Goal: Information Seeking & Learning: Check status

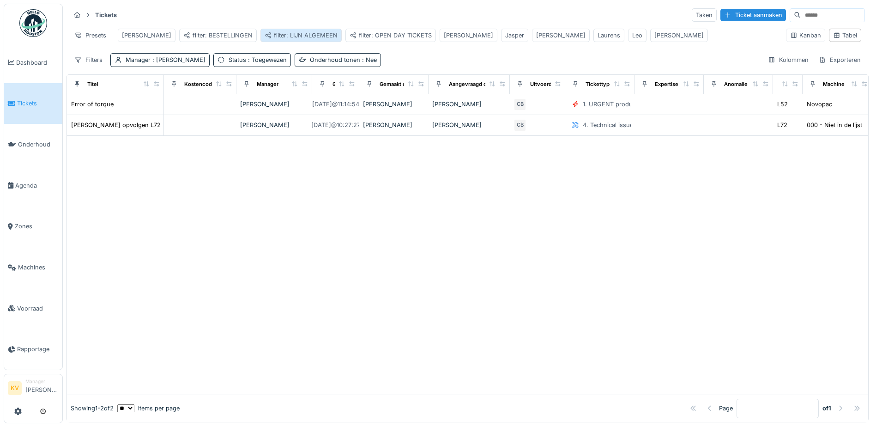
click at [265, 31] on div "filter: LIJN ALGEMEEN" at bounding box center [301, 35] width 73 height 9
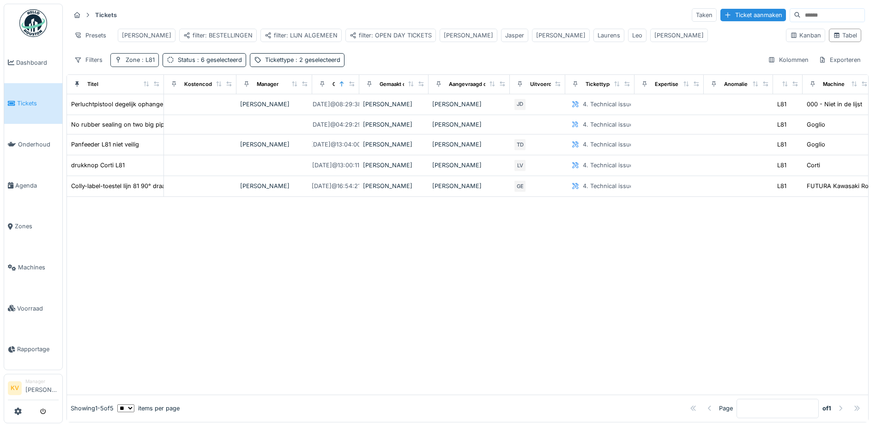
click at [152, 63] on span ": L81" at bounding box center [147, 59] width 15 height 7
click at [134, 108] on icon at bounding box center [134, 107] width 7 height 6
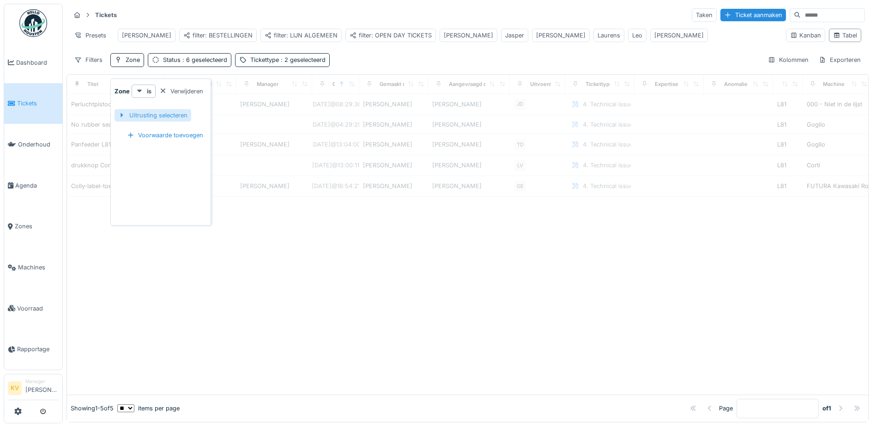
click at [137, 114] on div "Uitrusting selecteren" at bounding box center [153, 115] width 77 height 12
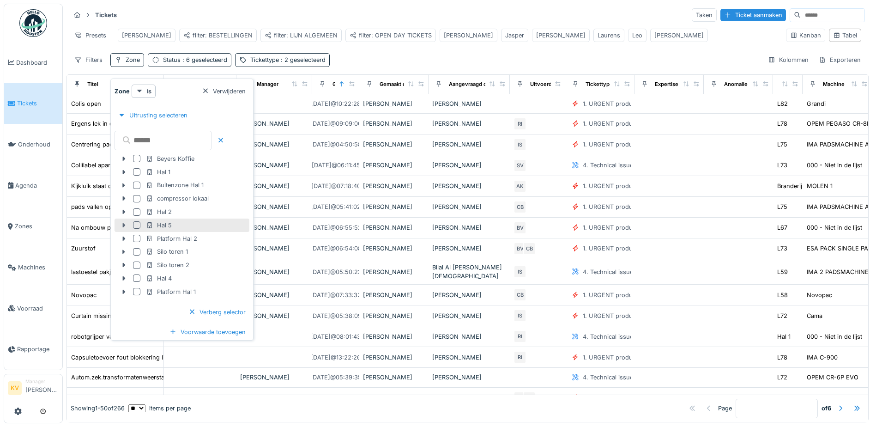
click at [124, 226] on icon at bounding box center [124, 225] width 3 height 5
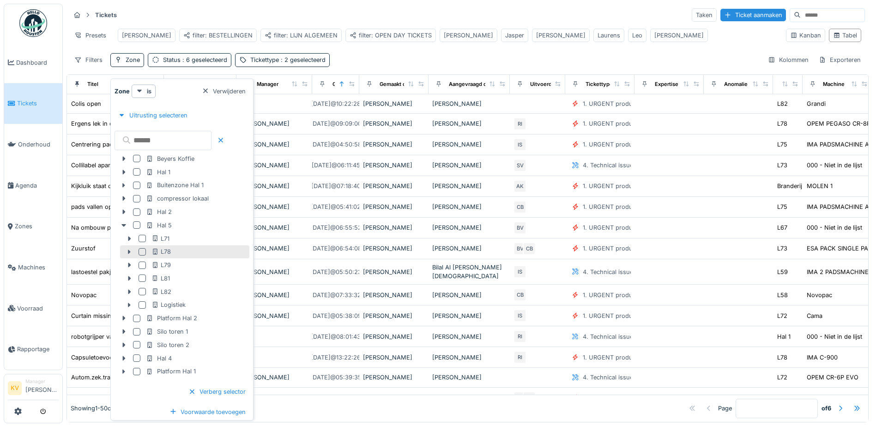
click at [142, 249] on div at bounding box center [142, 251] width 7 height 7
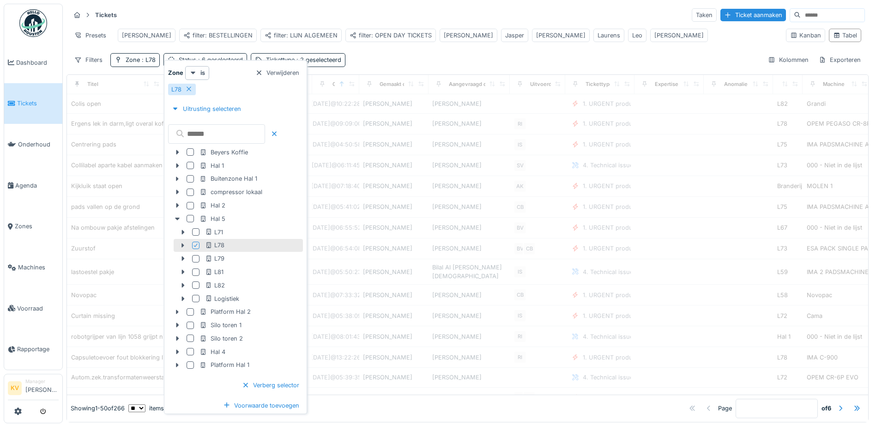
click at [366, 54] on div "Tickets Taken Ticket aanmaken Presets Carl filter: BESTELLINGEN filter: LIJN AL…" at bounding box center [467, 37] width 802 height 67
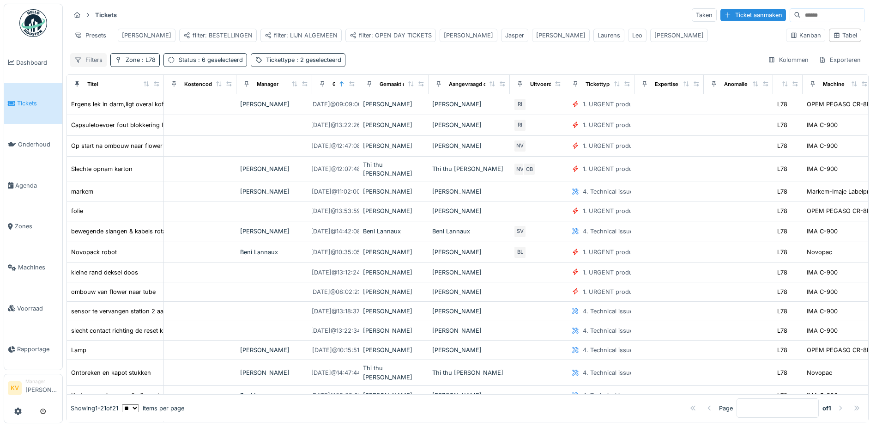
click at [97, 66] on div "Filters" at bounding box center [88, 59] width 36 height 13
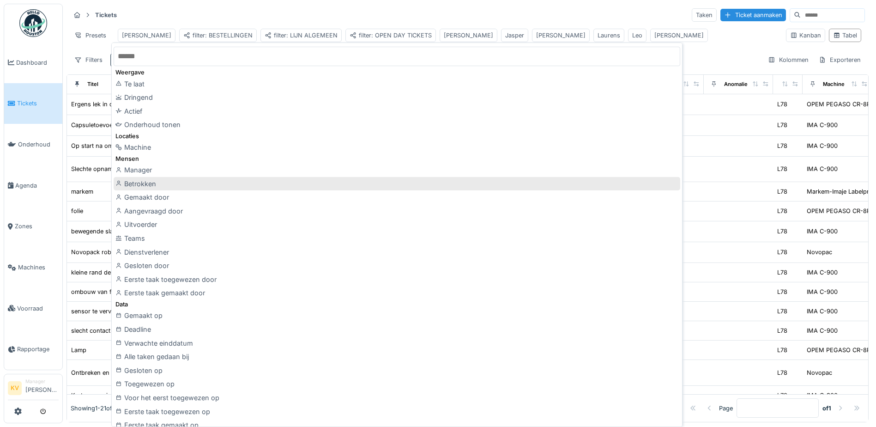
scroll to position [46, 0]
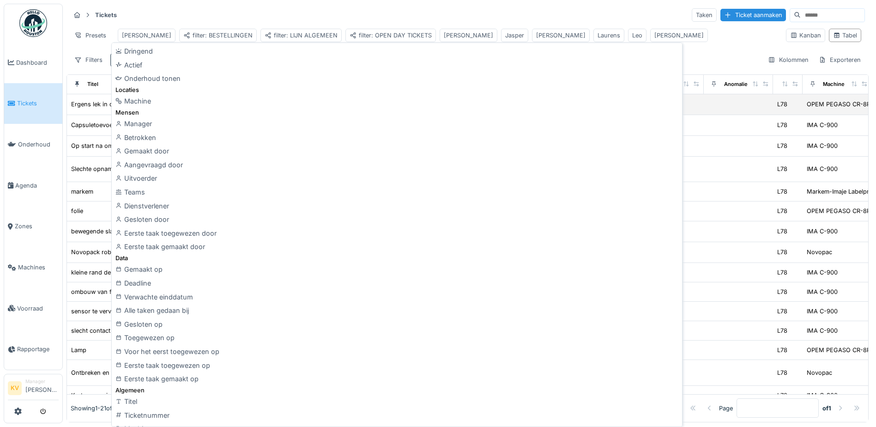
click at [141, 105] on div "Machine" at bounding box center [397, 101] width 567 height 14
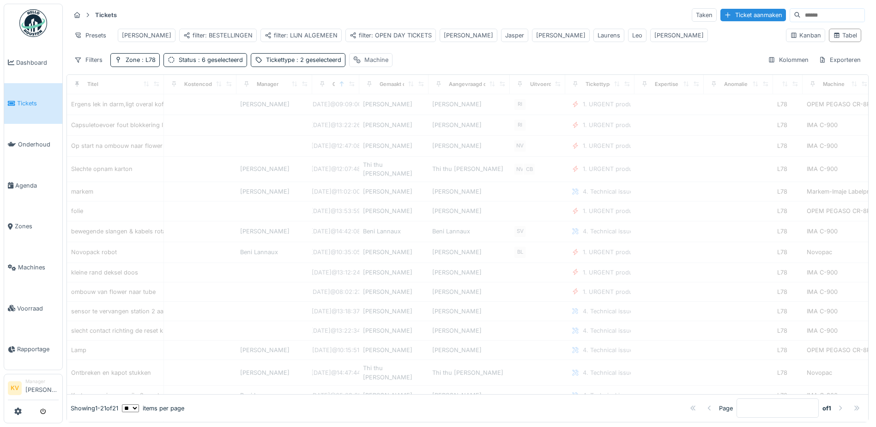
click at [376, 64] on div "Machine" at bounding box center [376, 59] width 24 height 9
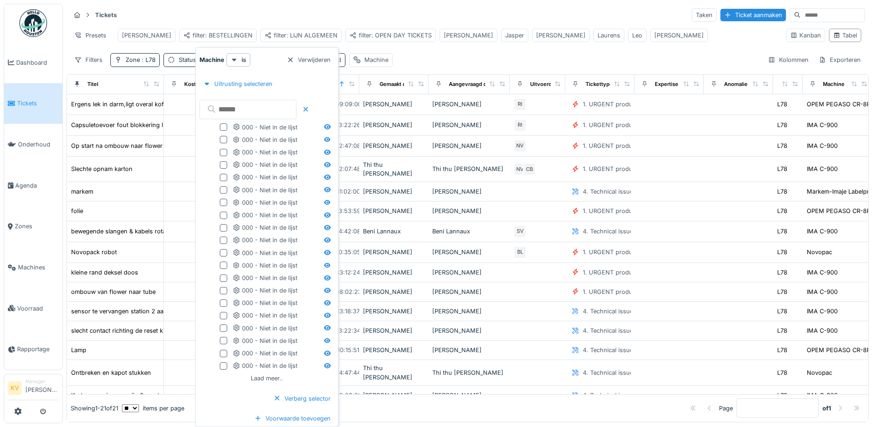
click at [407, 139] on body "Dashboard Tickets Onderhoud [GEOGRAPHIC_DATA] Zones Machines Voorraad Rapportag…" at bounding box center [438, 213] width 876 height 427
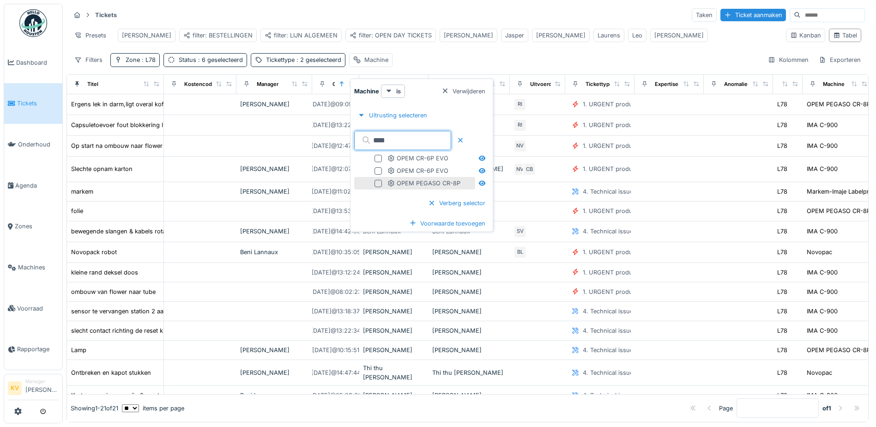
type input "****"
click at [377, 181] on div at bounding box center [378, 183] width 7 height 7
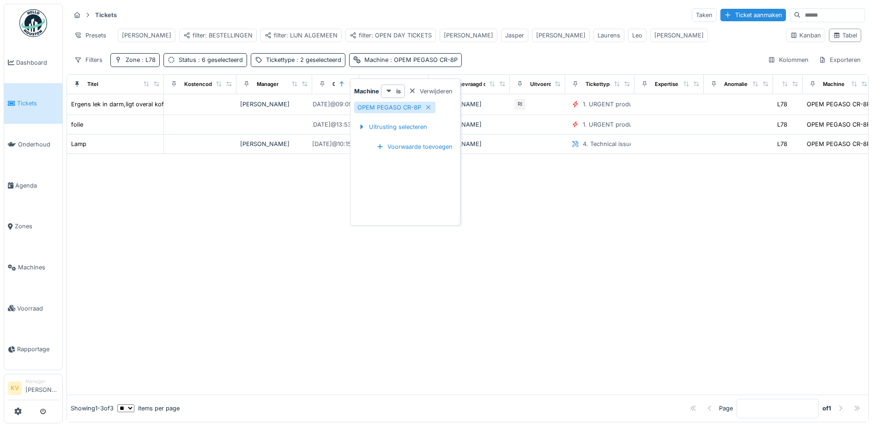
click at [491, 64] on div "Filters Zone : L78 Status : 6 geselecteerd Tickettype : 2 geselecteerd Machine …" at bounding box center [467, 59] width 795 height 13
click at [179, 62] on div "Status : 6 geselecteerd" at bounding box center [205, 59] width 84 height 13
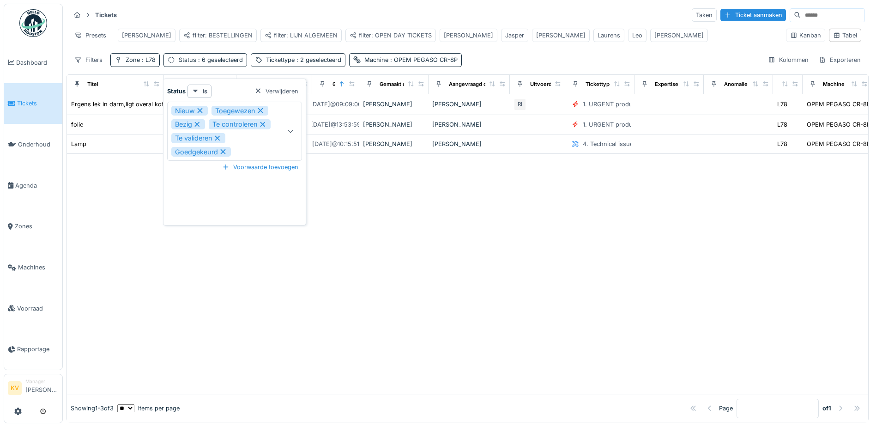
click at [244, 147] on div "Nieuw Toegewezen Bezig Te controleren Te valideren Goedgekeurd" at bounding box center [224, 131] width 107 height 51
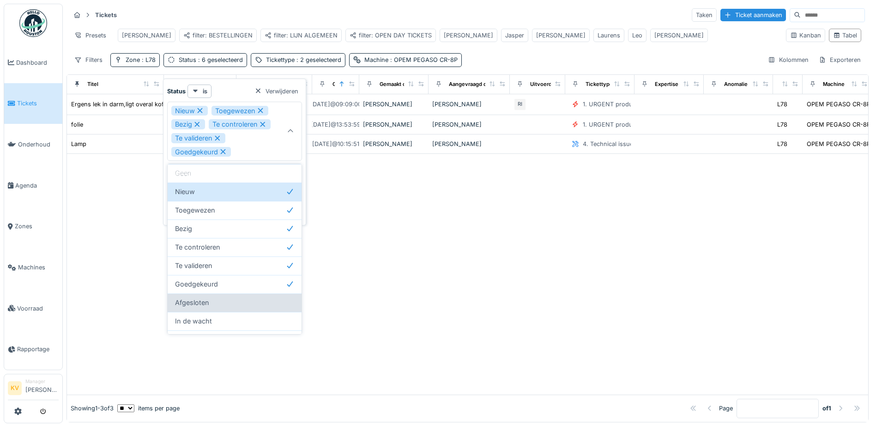
click at [237, 304] on div "Afgesloten" at bounding box center [234, 302] width 119 height 10
type input "**********"
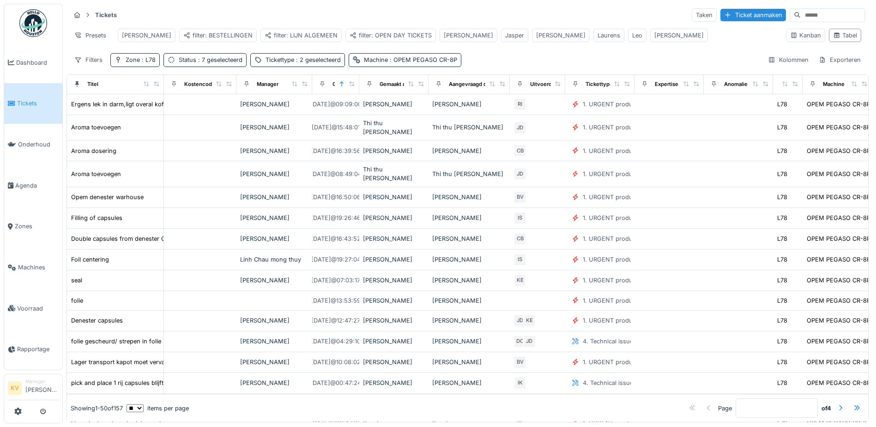
click at [558, 43] on div "Carl filter: BESTELLINGEN filter: LIJN ALGEMEEN filter: OPEN DAY TICKETS [PERSO…" at bounding box center [413, 35] width 598 height 21
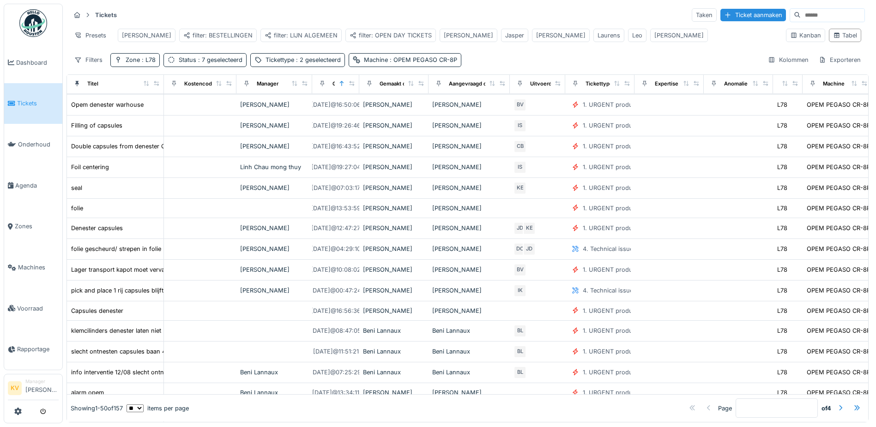
scroll to position [0, 0]
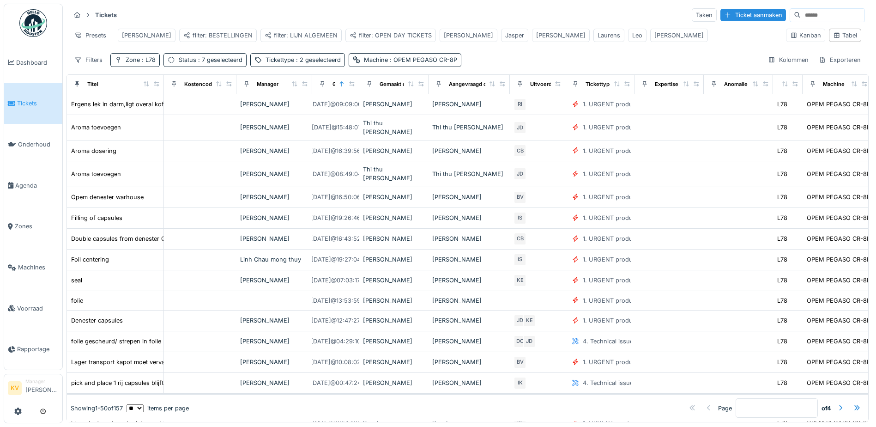
click at [833, 17] on input at bounding box center [833, 15] width 64 height 13
type input "******"
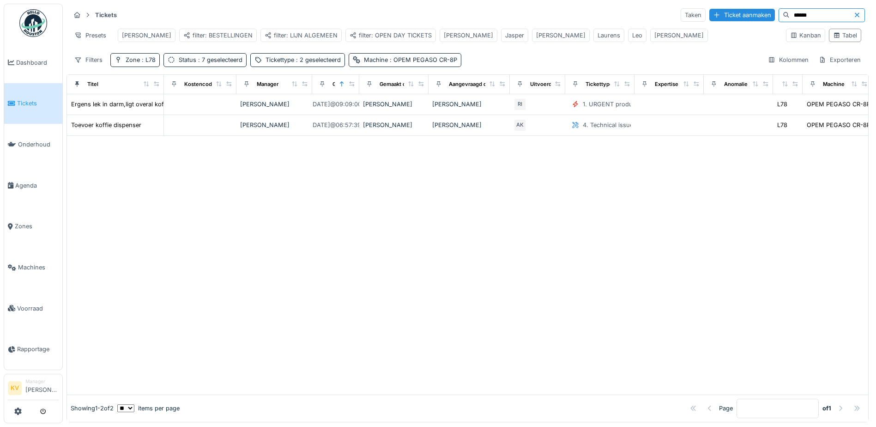
drag, startPoint x: 825, startPoint y: 15, endPoint x: 721, endPoint y: 8, distance: 104.1
click at [721, 8] on div "Taken Ticket aanmaken ******" at bounding box center [773, 15] width 184 height 14
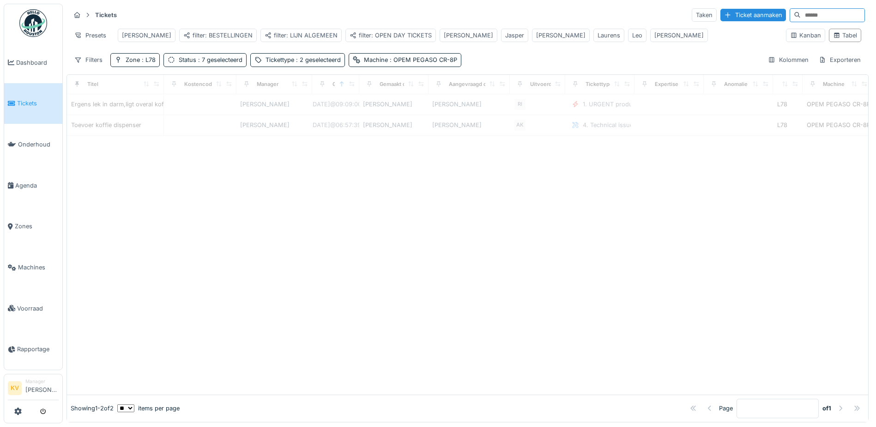
drag, startPoint x: 90, startPoint y: 69, endPoint x: 108, endPoint y: 75, distance: 19.1
click at [90, 66] on div "Filters" at bounding box center [88, 59] width 36 height 13
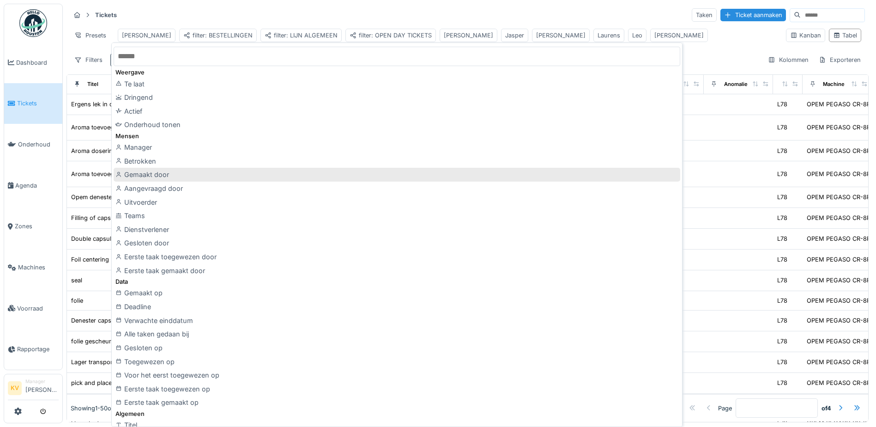
click at [166, 177] on div "Gemaakt door" at bounding box center [397, 175] width 567 height 14
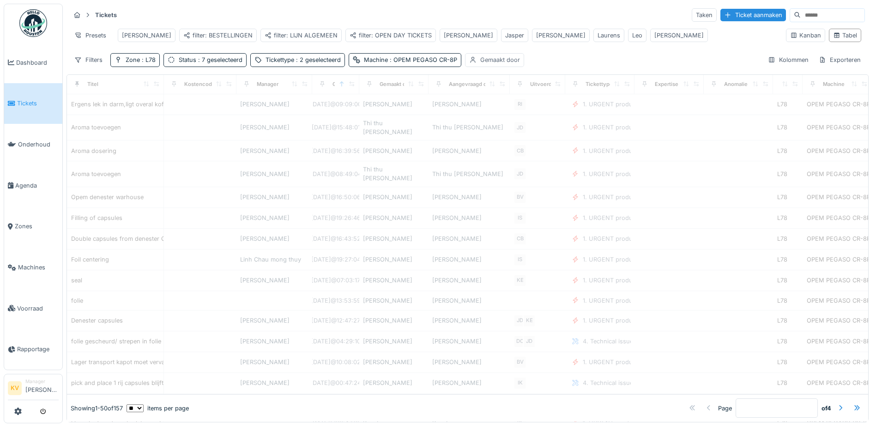
click at [491, 63] on div "Gemaakt door" at bounding box center [500, 59] width 40 height 9
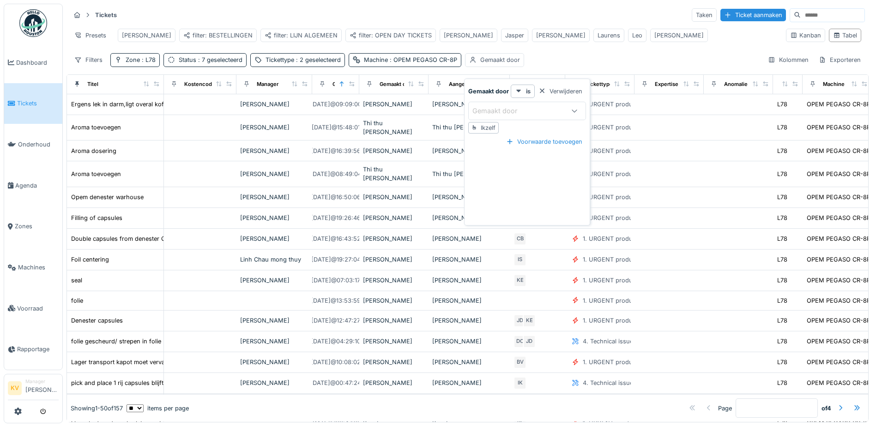
click at [503, 107] on div "Gemaakt door" at bounding box center [501, 111] width 58 height 10
type door_Y0OTA "*****"
click at [512, 190] on div "[PERSON_NAME]" at bounding box center [528, 181] width 118 height 18
type input "****"
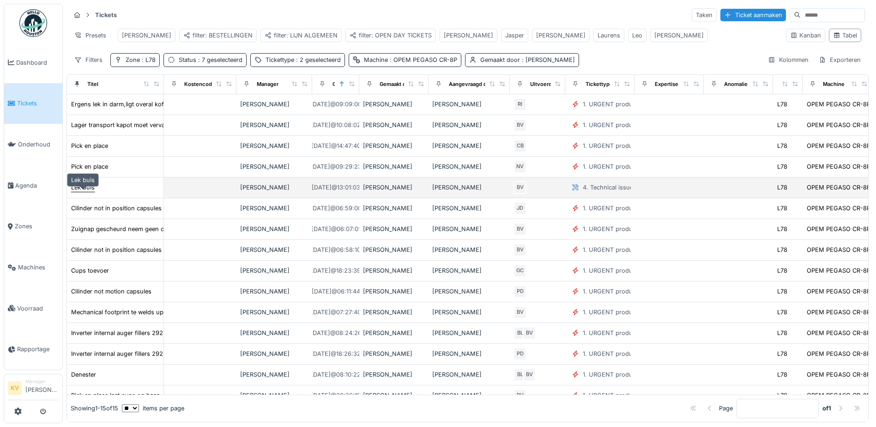
click at [85, 192] on div "Lek buis" at bounding box center [83, 187] width 24 height 9
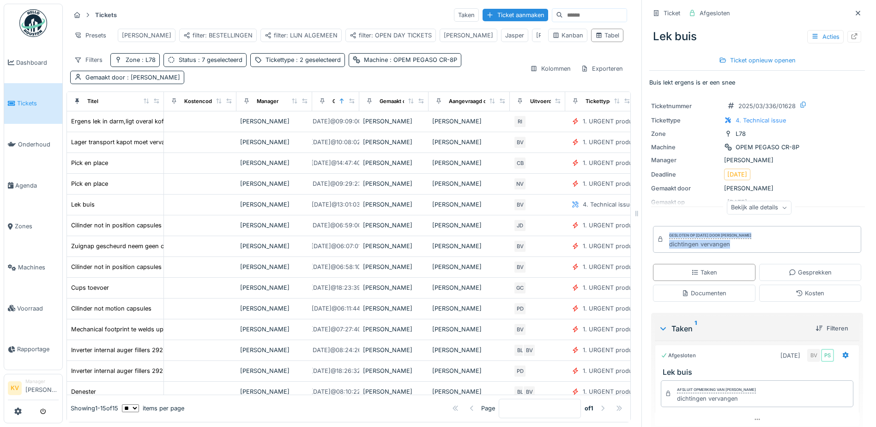
drag, startPoint x: 729, startPoint y: 243, endPoint x: 656, endPoint y: 233, distance: 74.2
click at [656, 233] on div "Gesloten op [DATE] door [PERSON_NAME] dichtingen vervangen" at bounding box center [757, 239] width 208 height 27
drag, startPoint x: 656, startPoint y: 233, endPoint x: 727, endPoint y: 244, distance: 72.4
click at [727, 244] on div "dichtingen vervangen" at bounding box center [710, 244] width 82 height 9
